Goal: Register for event/course

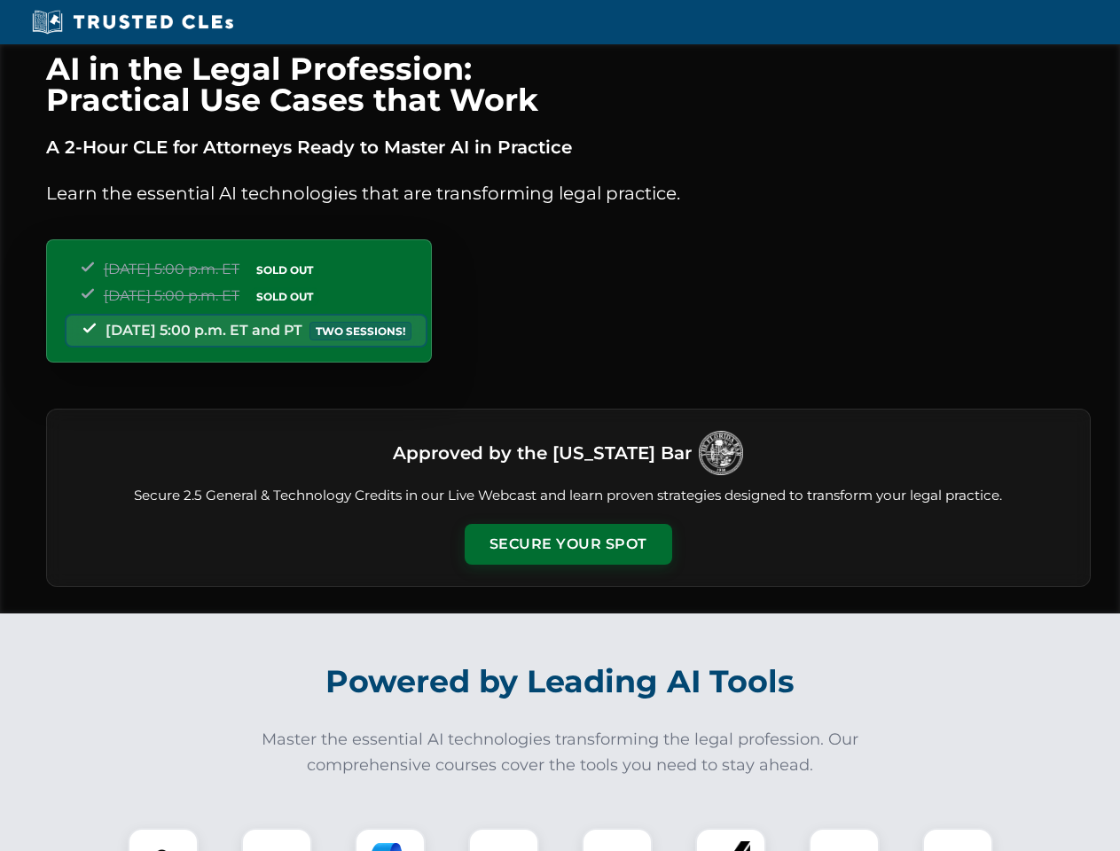
click at [567, 544] on button "Secure Your Spot" at bounding box center [568, 544] width 207 height 41
click at [163, 839] on img at bounding box center [162, 863] width 51 height 51
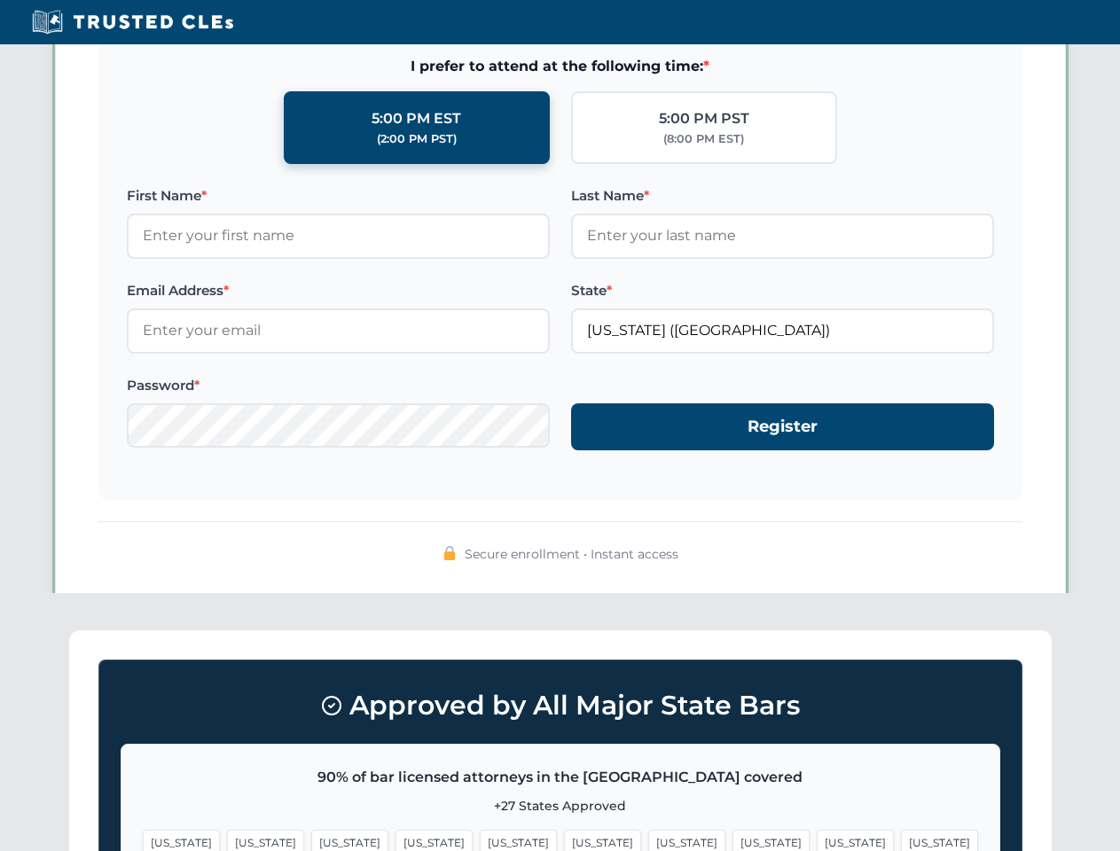
click at [648, 839] on span "[US_STATE]" at bounding box center [686, 843] width 77 height 26
click at [816, 839] on span "[US_STATE]" at bounding box center [854, 843] width 77 height 26
